Goal: Task Accomplishment & Management: Use online tool/utility

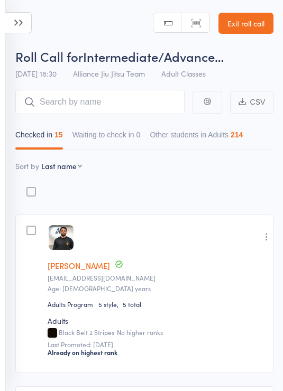
click at [24, 18] on icon at bounding box center [18, 22] width 26 height 21
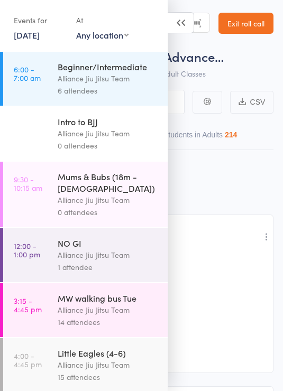
click at [31, 34] on link "[DATE]" at bounding box center [27, 35] width 26 height 12
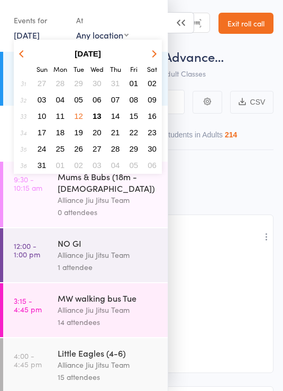
click at [100, 119] on span "13" at bounding box center [96, 115] width 9 height 9
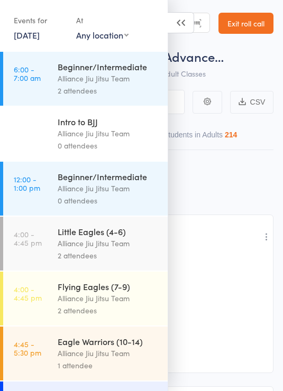
click at [100, 71] on div "Beginner/Intermediate" at bounding box center [108, 67] width 101 height 12
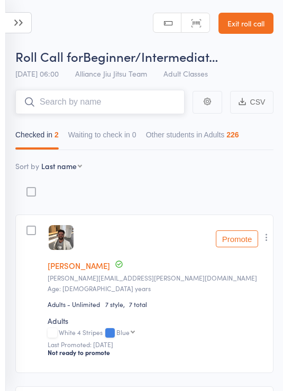
click at [122, 106] on input "search" at bounding box center [99, 102] width 169 height 24
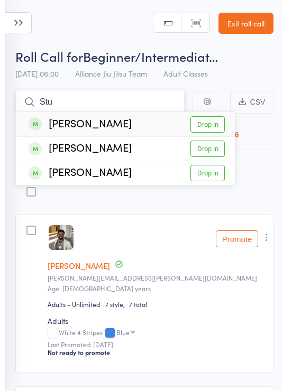
type input "Stu"
click at [216, 126] on link "Drop in" at bounding box center [207, 124] width 34 height 16
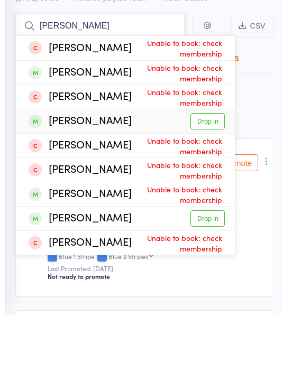
type input "[PERSON_NAME]"
click at [203, 189] on link "Drop in" at bounding box center [207, 197] width 34 height 16
